Goal: Information Seeking & Learning: Learn about a topic

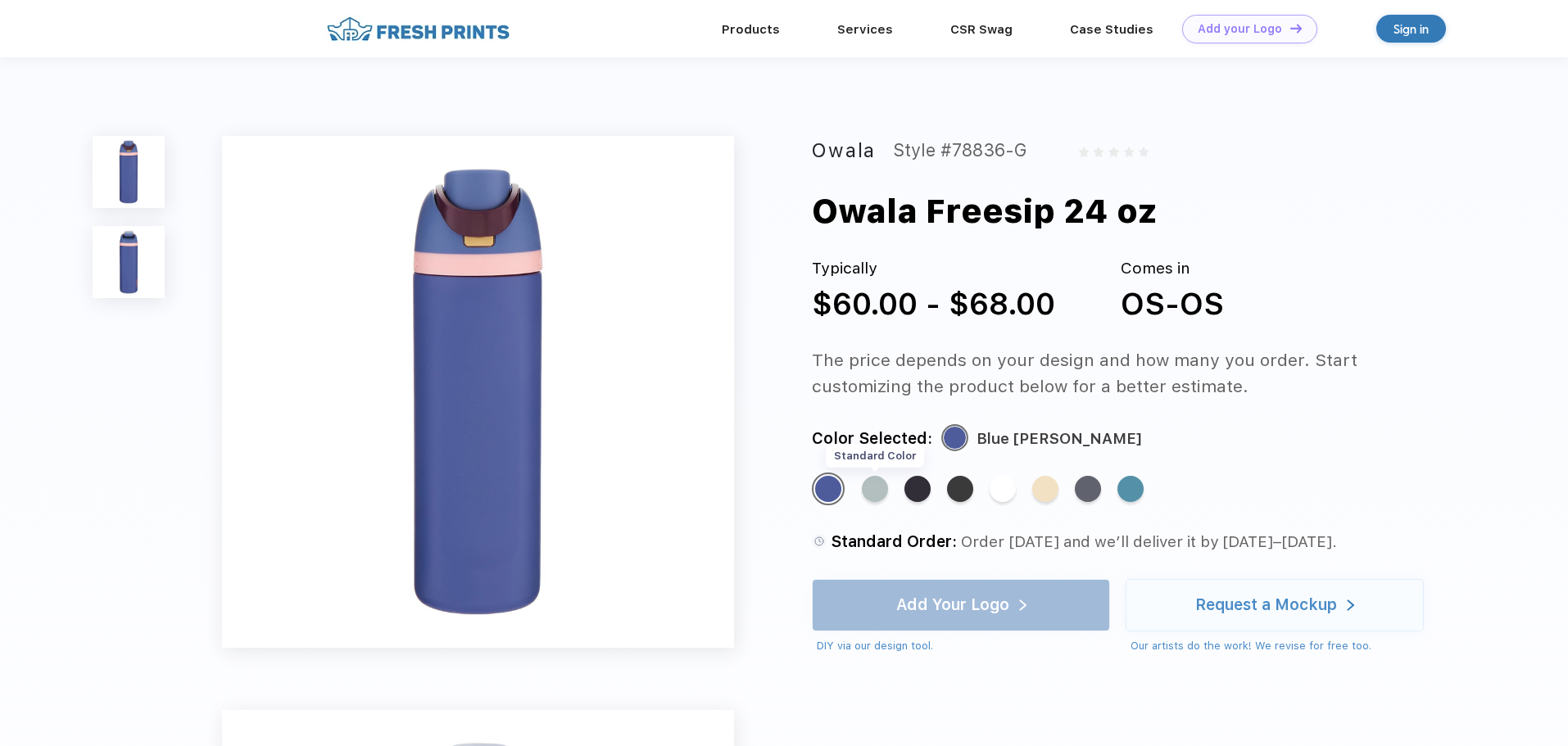
click at [871, 495] on div "Standard Color" at bounding box center [875, 489] width 27 height 27
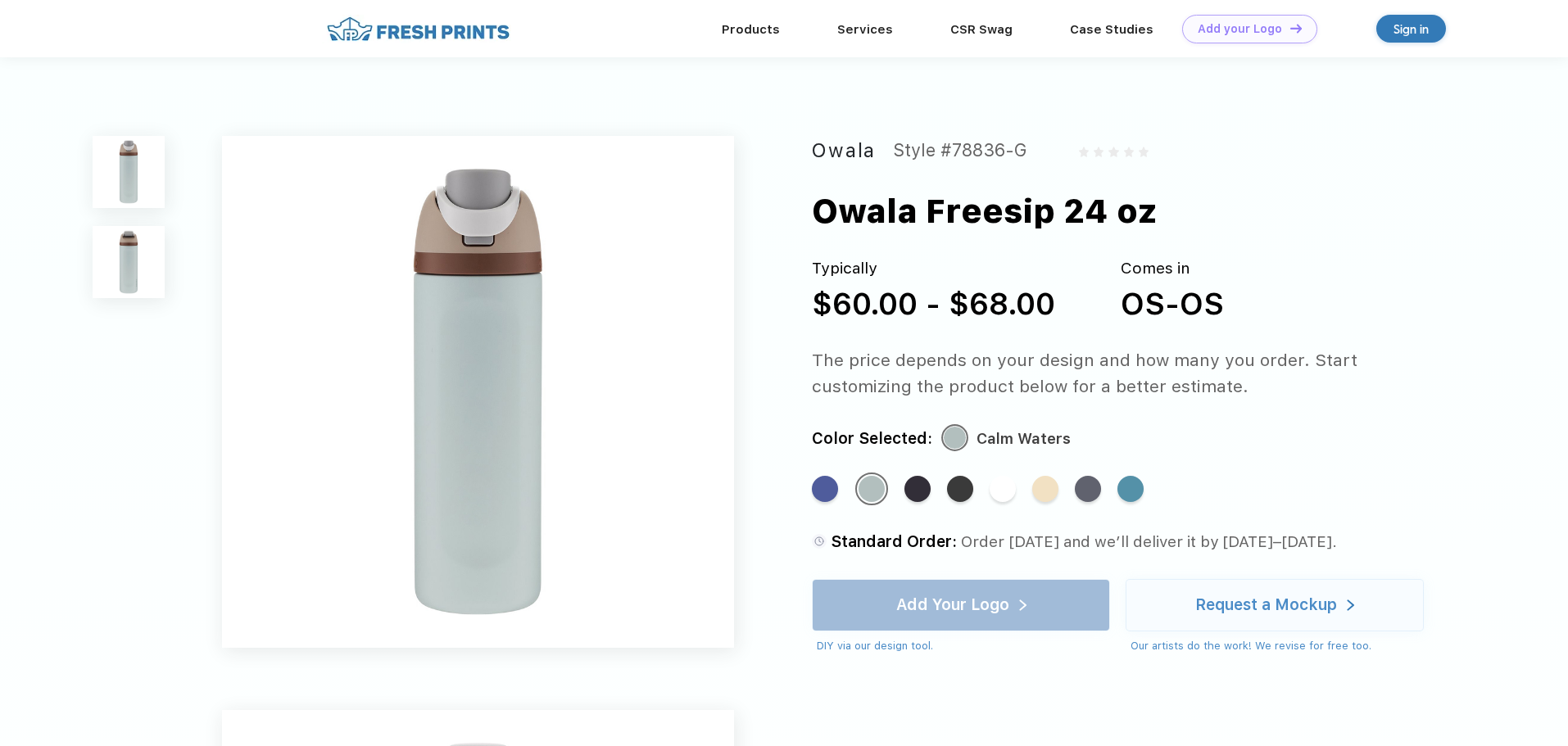
click at [932, 493] on div "Standard Color Standard Color Standard Color Standard Color Standard Color Stan…" at bounding box center [1115, 497] width 608 height 50
click at [923, 491] on div "Standard Color" at bounding box center [918, 489] width 27 height 27
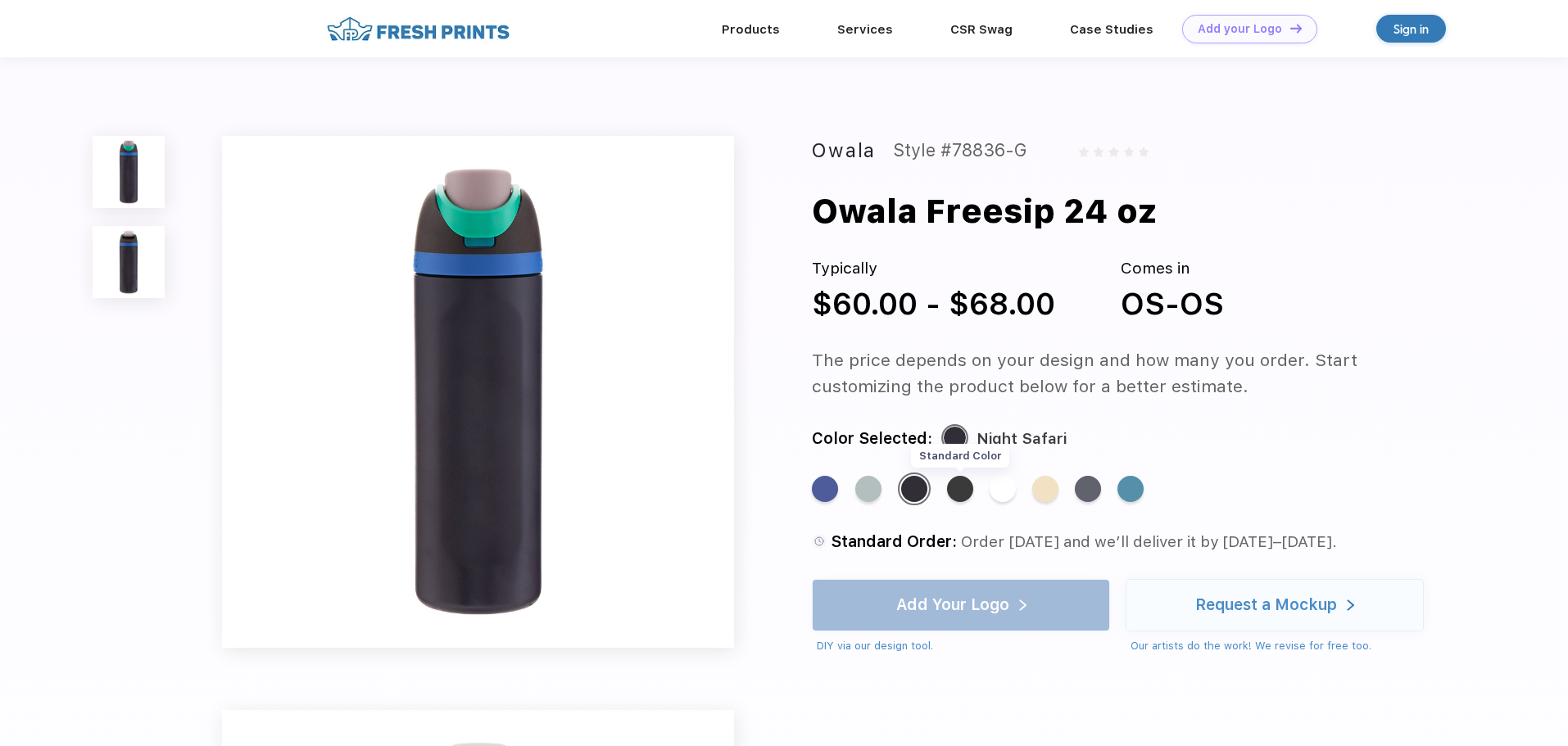
click at [965, 489] on div "Standard Color" at bounding box center [960, 489] width 27 height 27
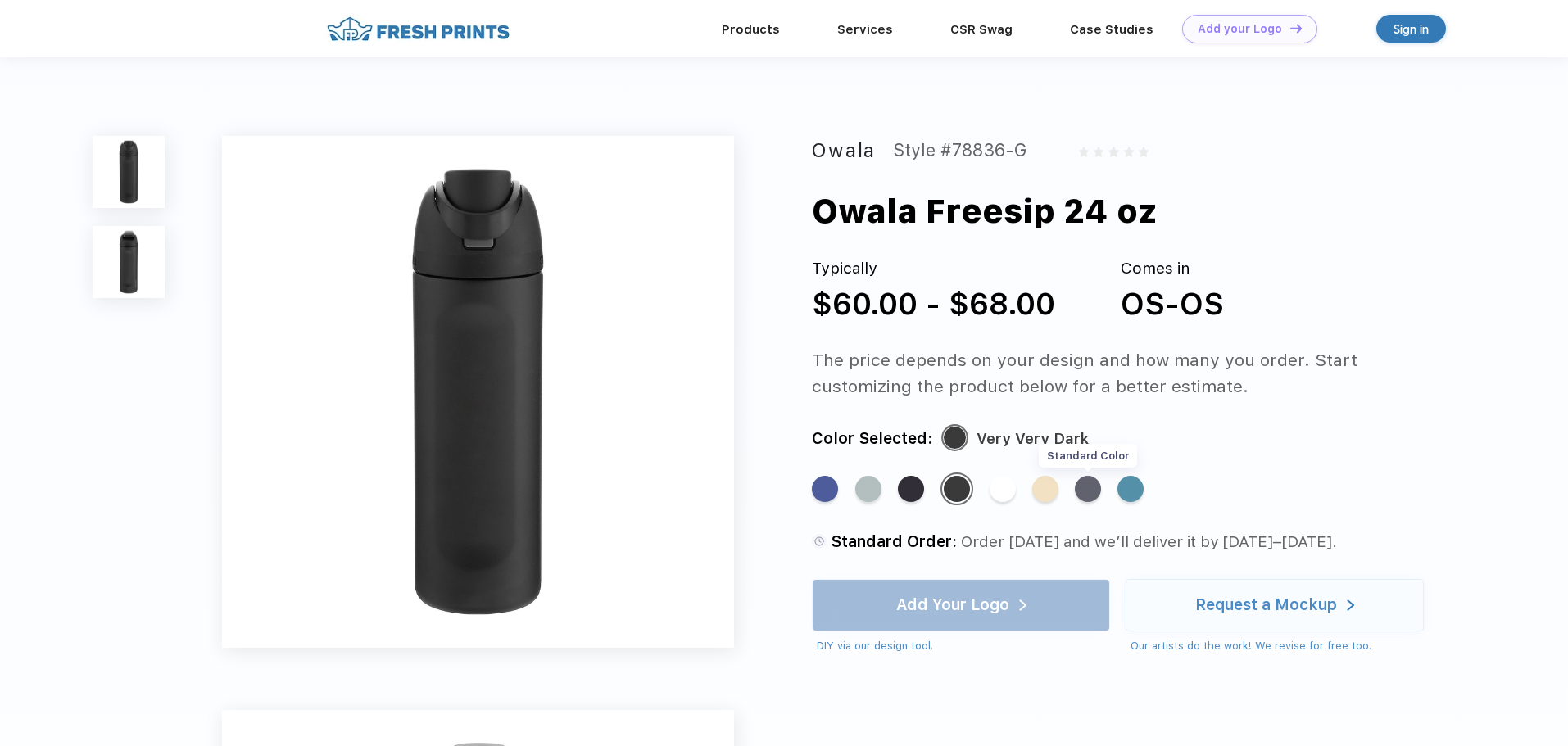
click at [1085, 495] on div "Standard Color" at bounding box center [1088, 489] width 27 height 27
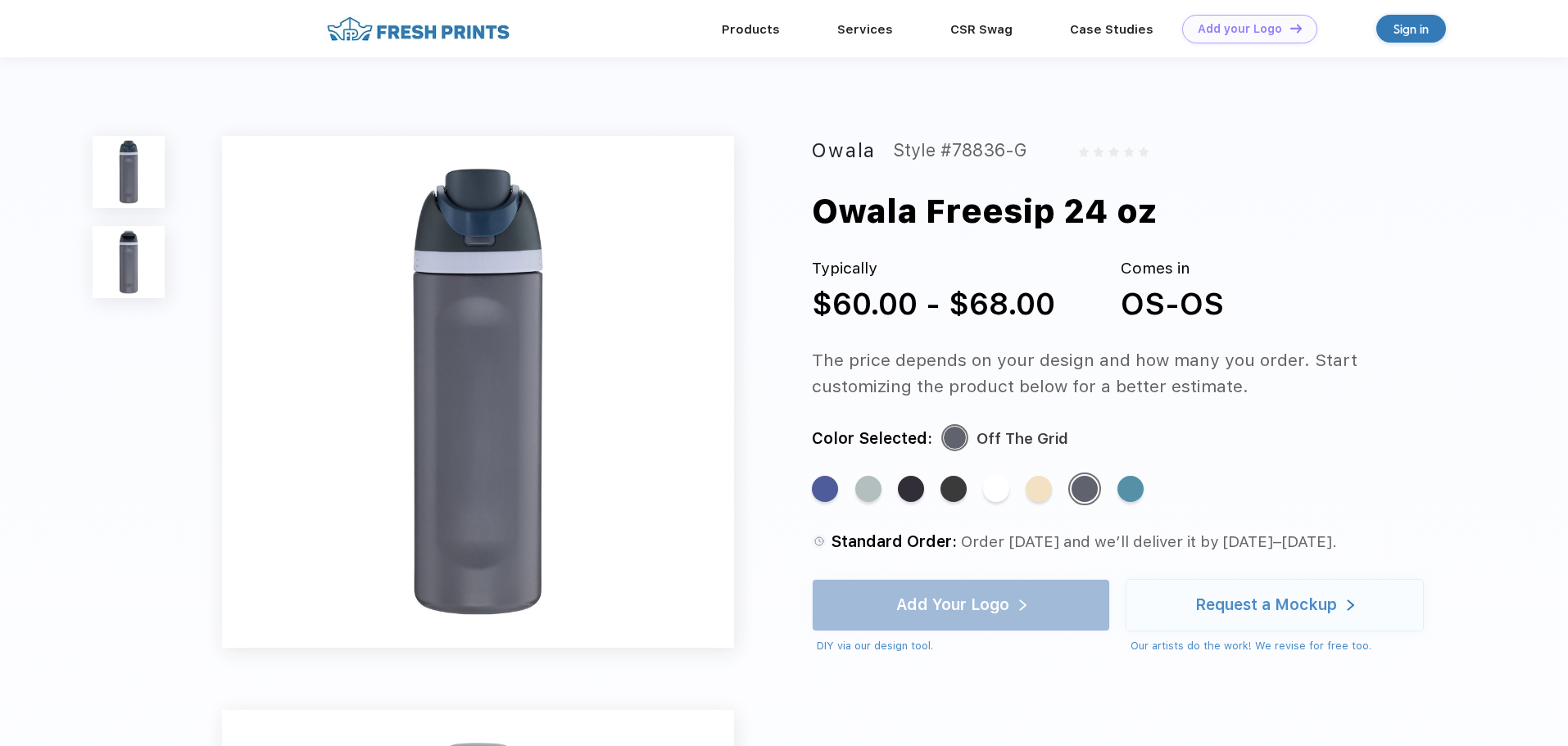
click at [149, 273] on img at bounding box center [128, 262] width 72 height 72
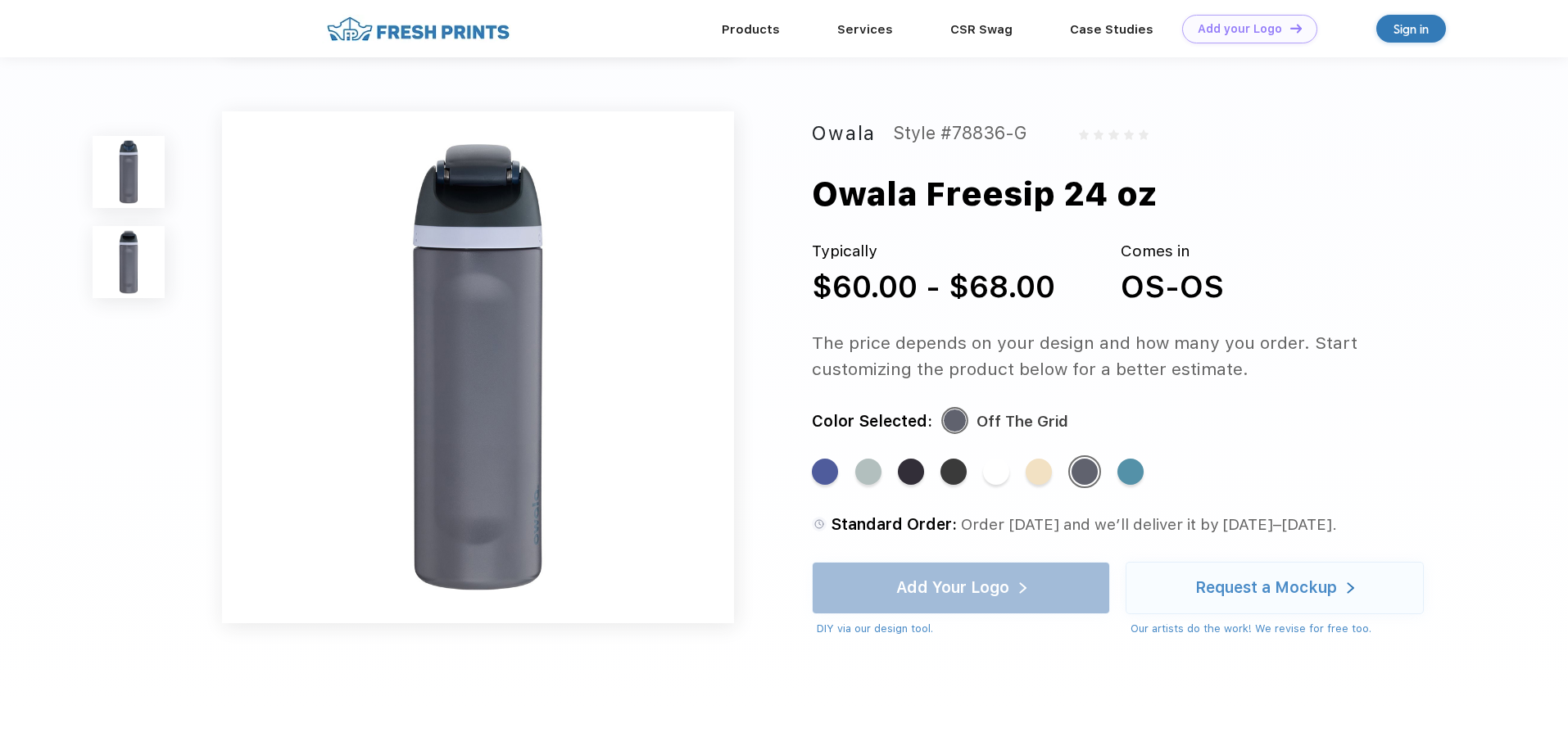
click at [135, 266] on img at bounding box center [128, 262] width 72 height 72
click at [1141, 472] on div "Standard Color" at bounding box center [1131, 472] width 27 height 27
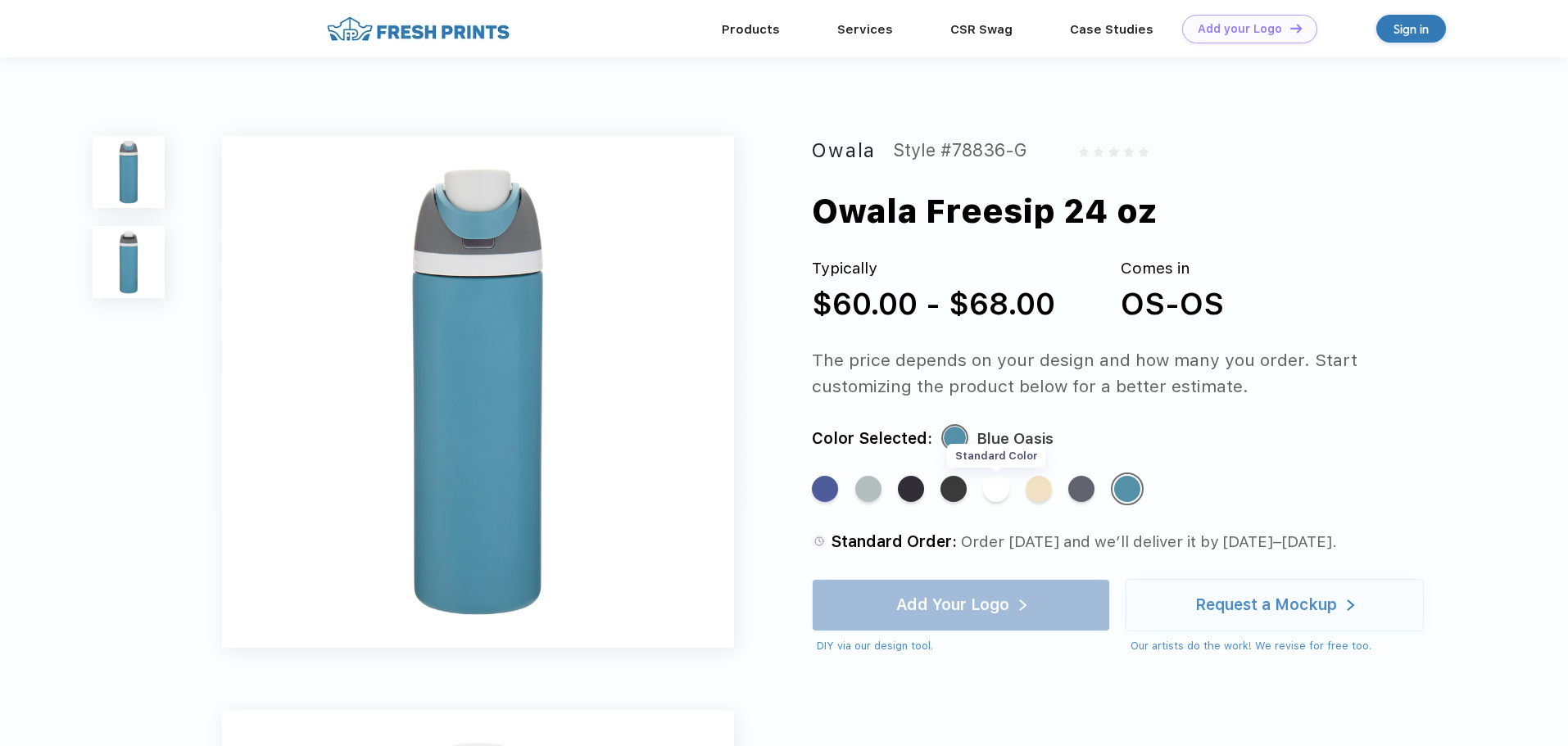
click at [1007, 491] on div "Standard Color" at bounding box center [996, 489] width 27 height 27
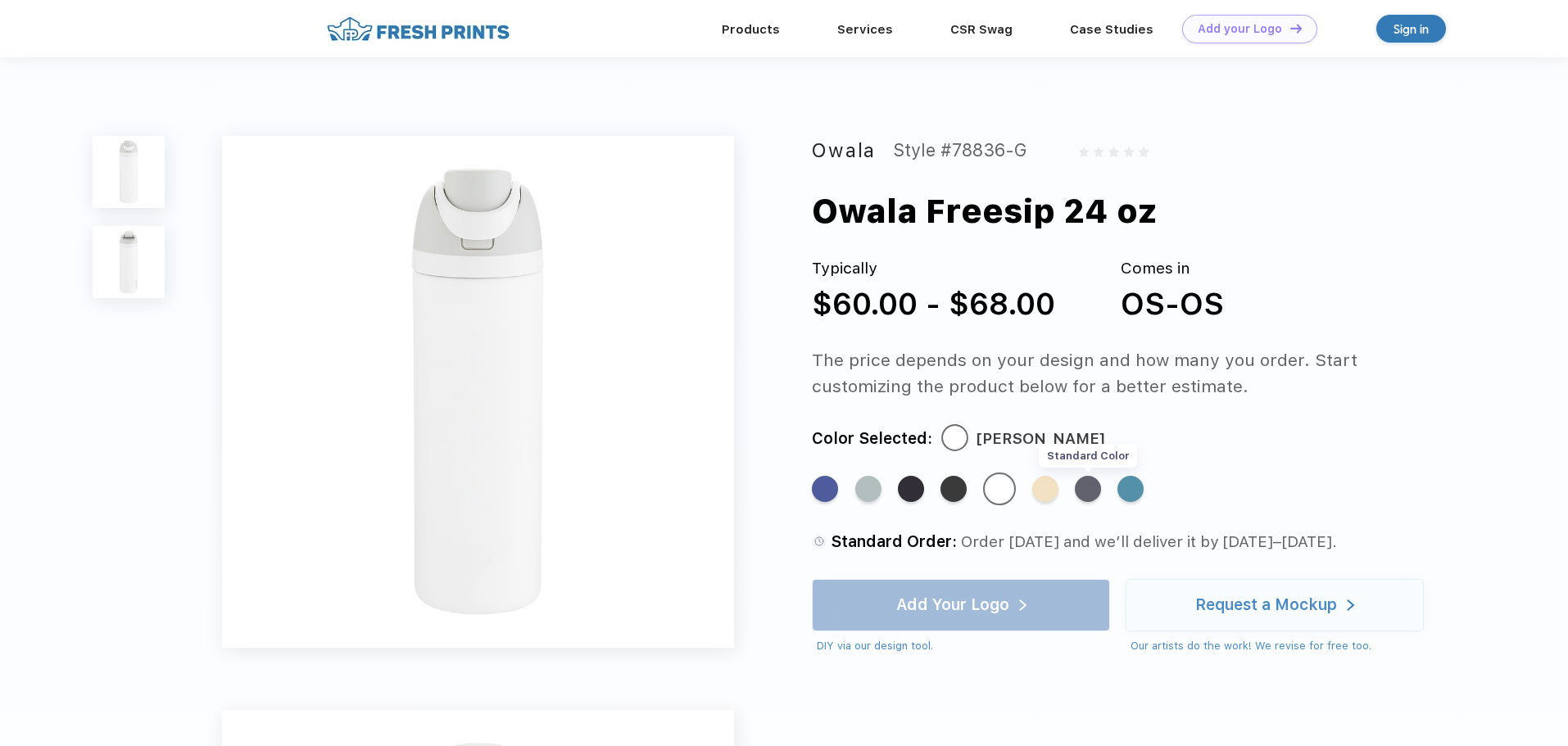
click at [1095, 490] on div "Standard Color" at bounding box center [1088, 489] width 27 height 27
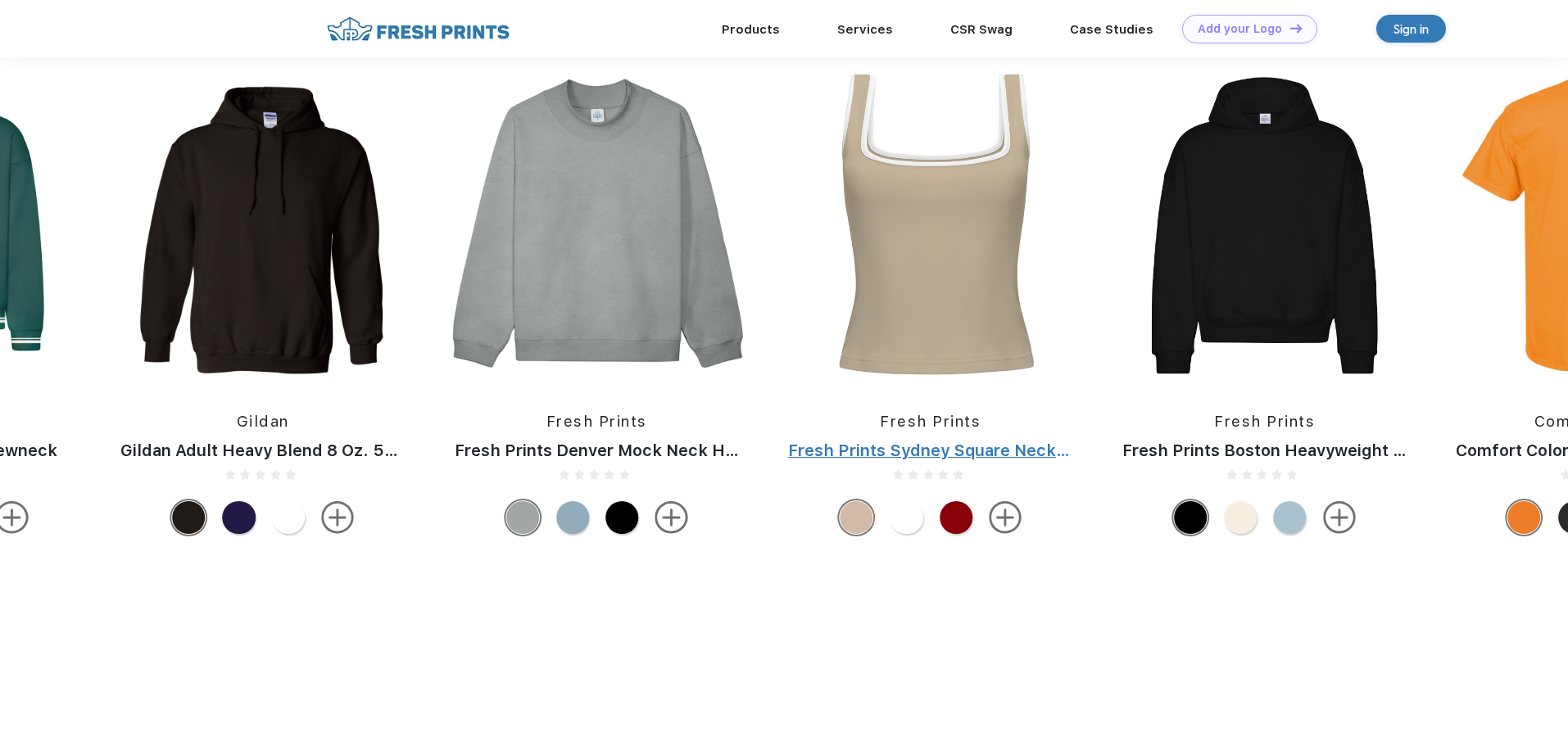
scroll to position [1474, 0]
